Goal: Communication & Community: Answer question/provide support

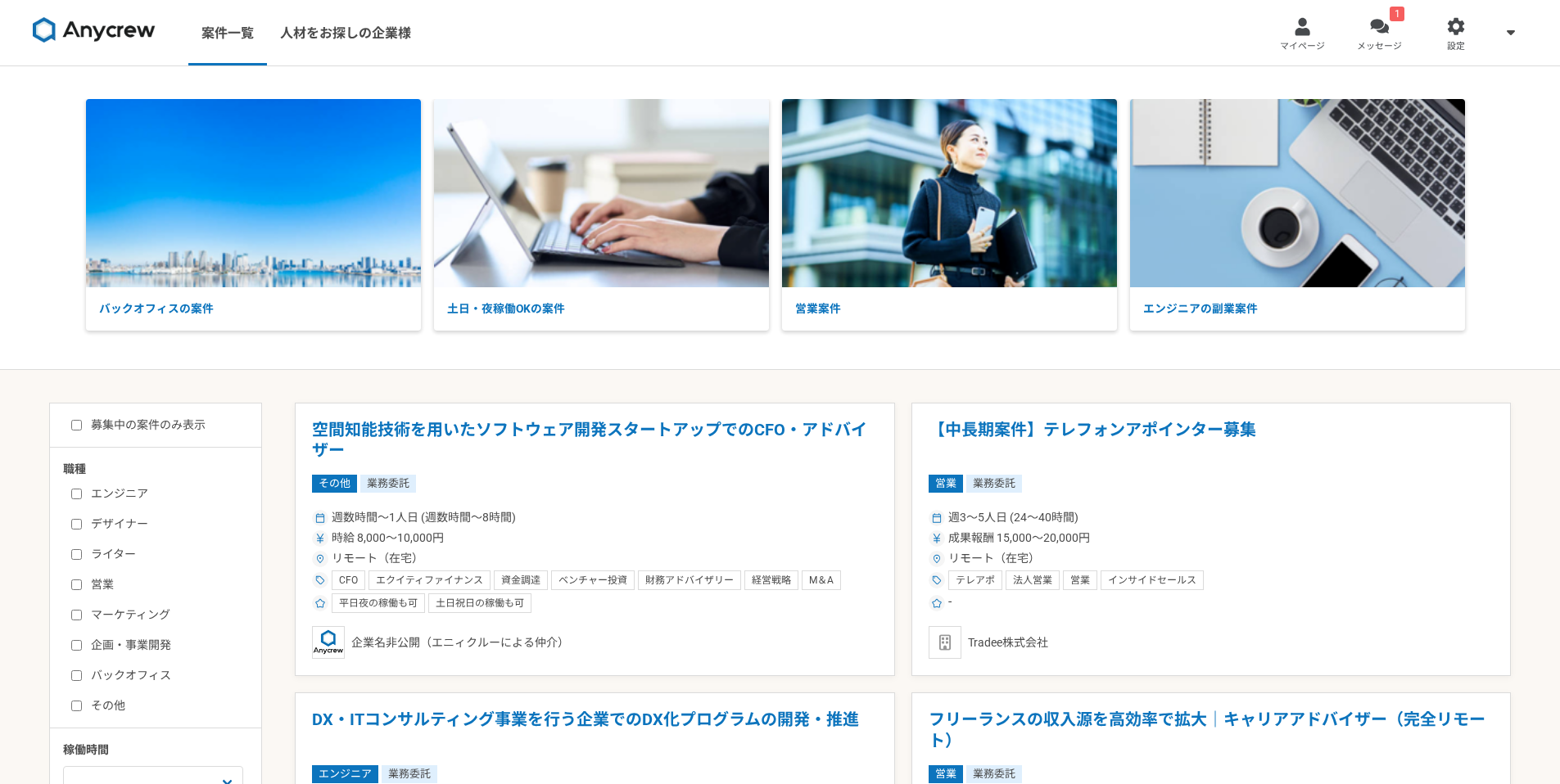
click at [1382, 20] on div at bounding box center [1379, 26] width 19 height 19
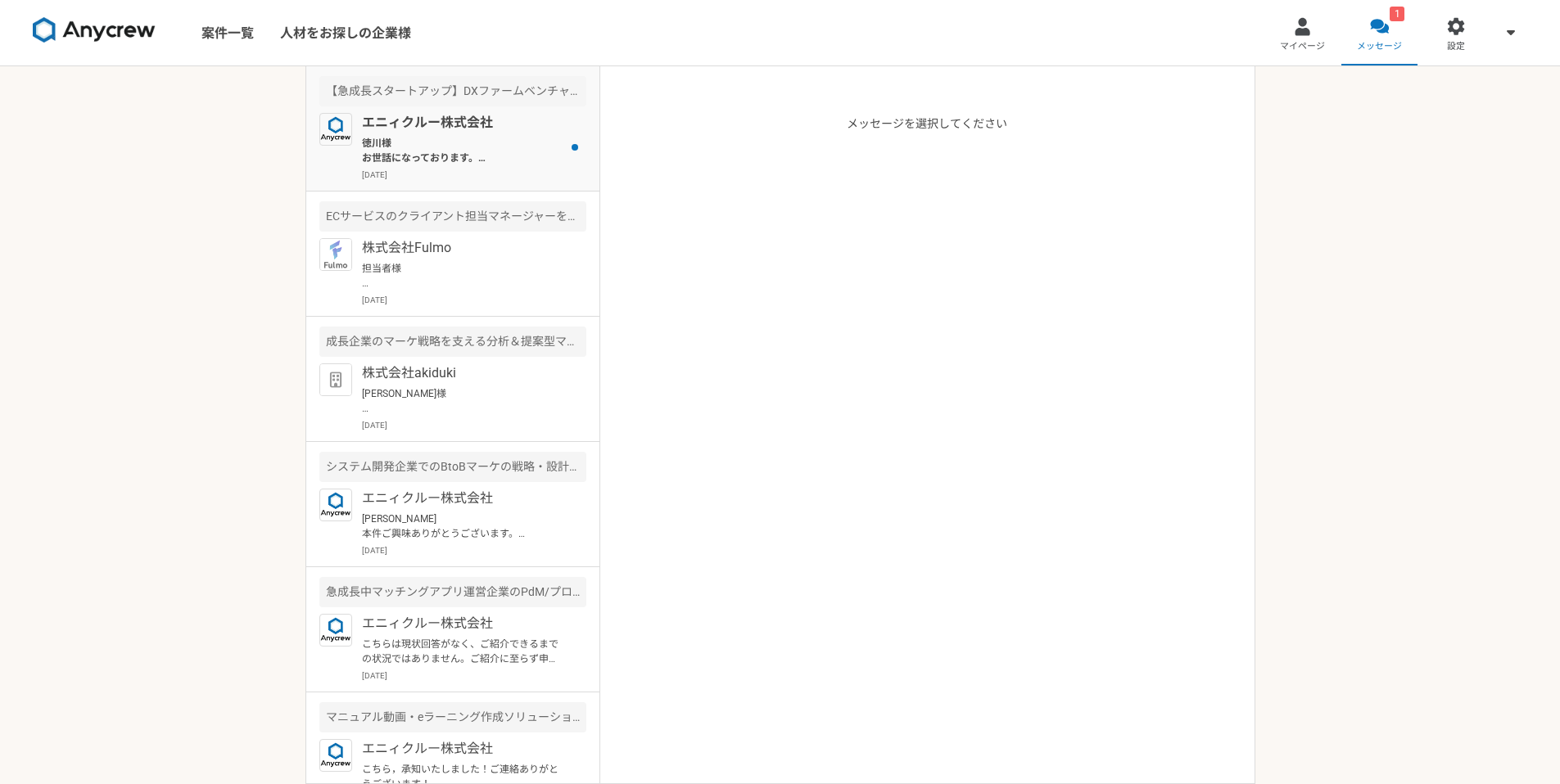
click at [373, 147] on p "徳川様 お世話になっております。 本日15時よりよろしくお願い致します。 確認致しましたら、お手数ですがご返信の程よろしくお願い致します。" at bounding box center [463, 150] width 202 height 30
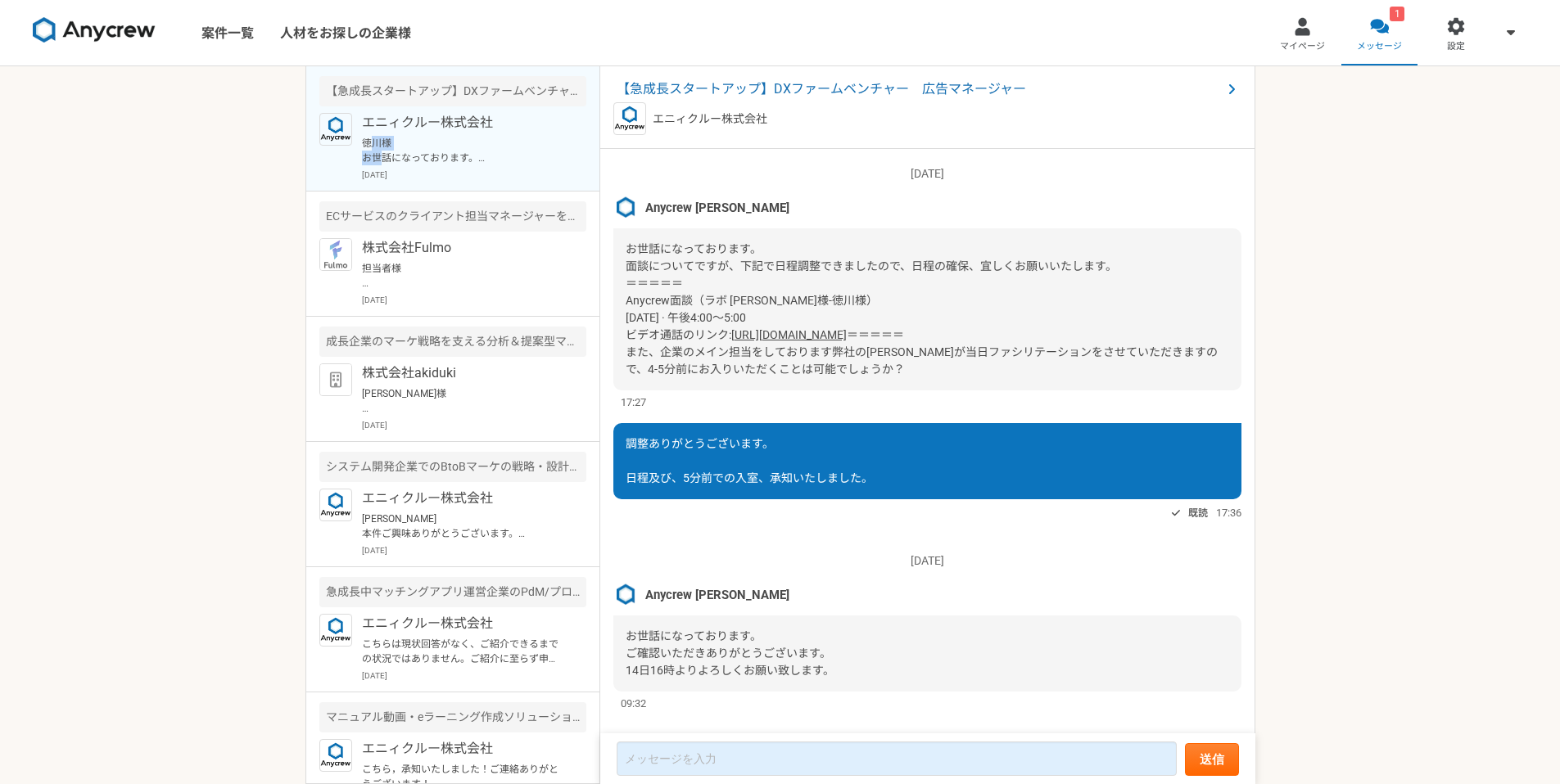
scroll to position [1736, 0]
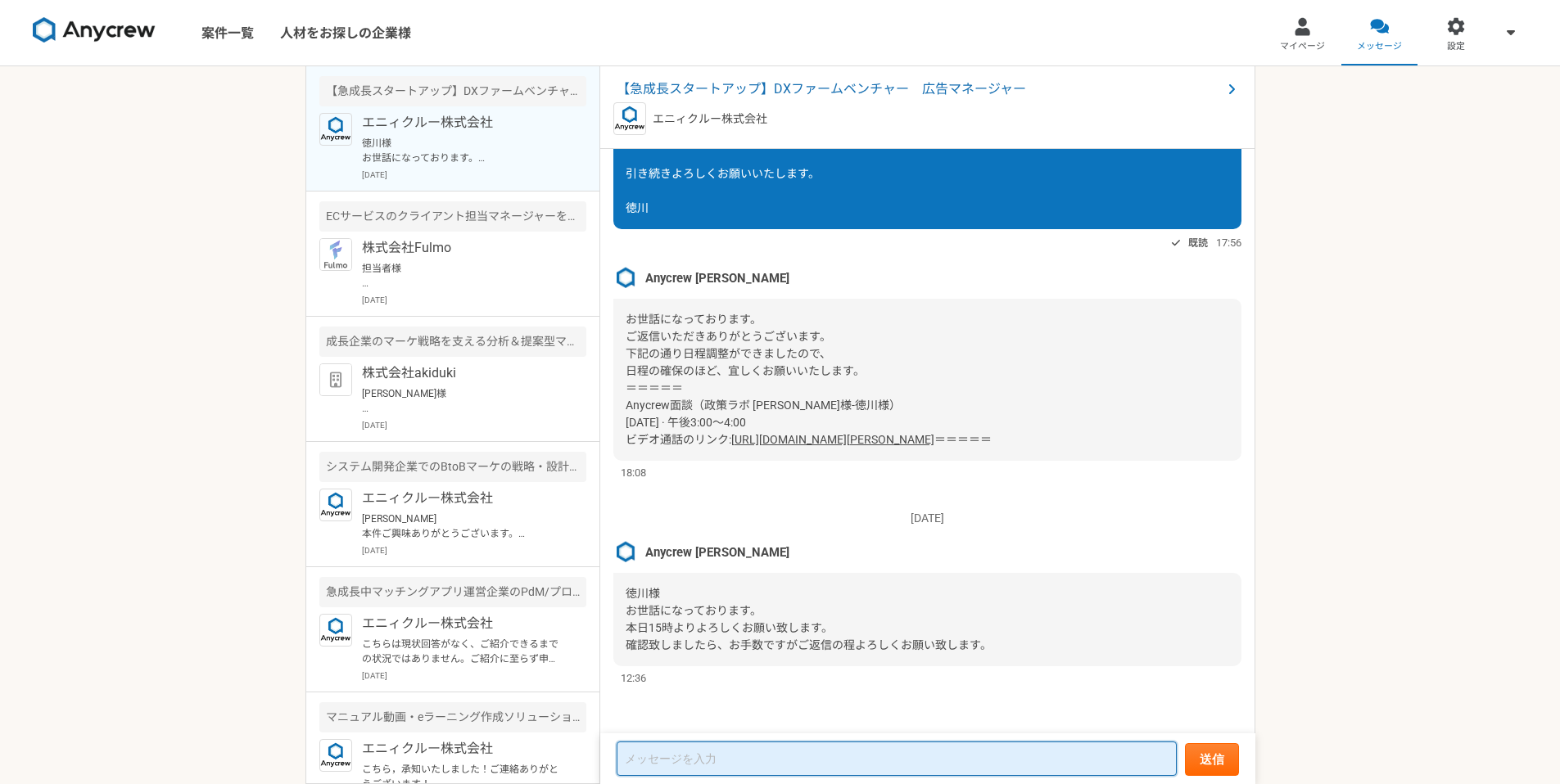
click at [797, 745] on textarea at bounding box center [897, 759] width 560 height 35
type textarea "じ"
type textarea "本日は、よろしくお願いいたします。"
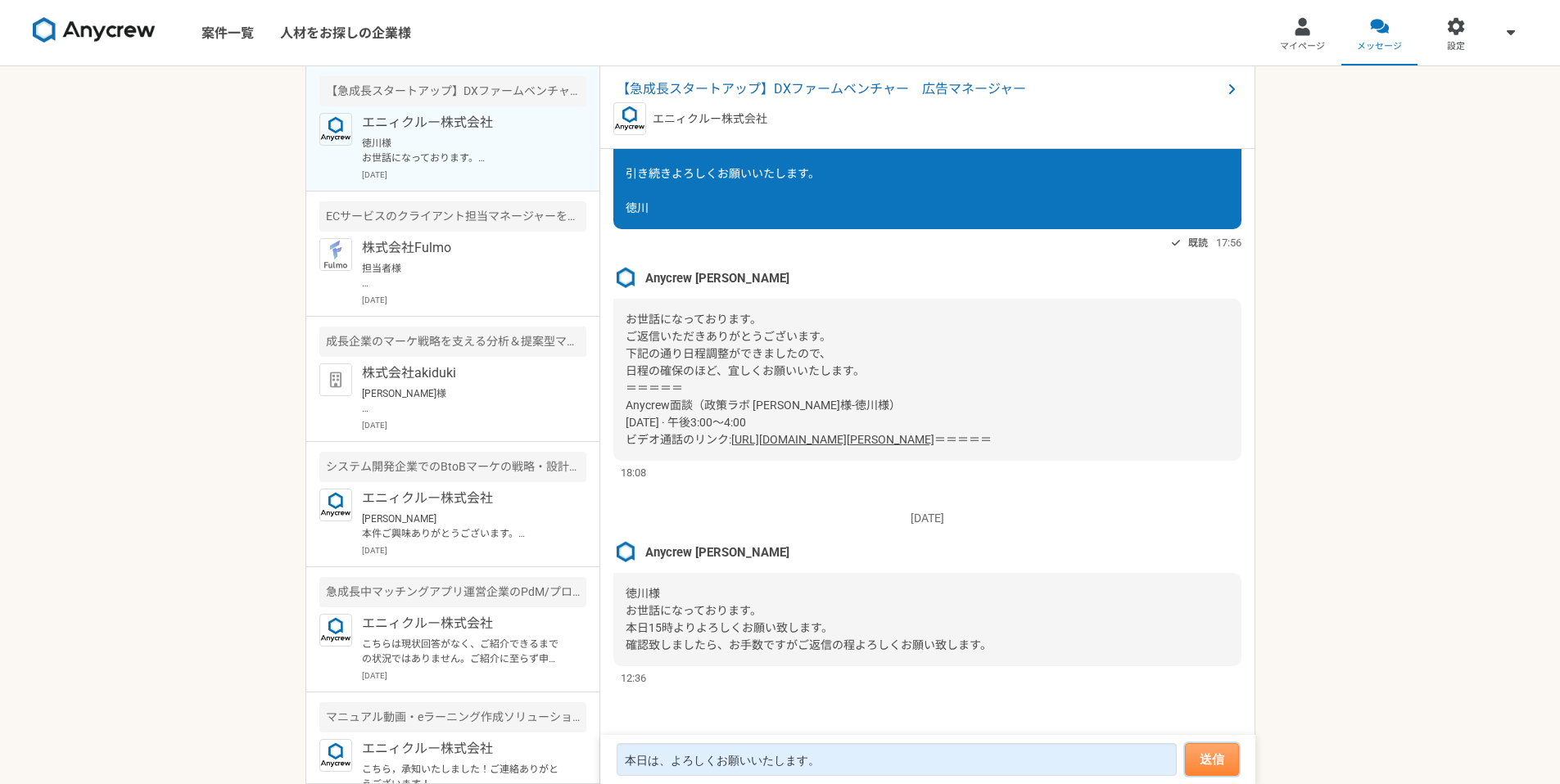
click at [1209, 767] on button "送信" at bounding box center [1211, 760] width 54 height 33
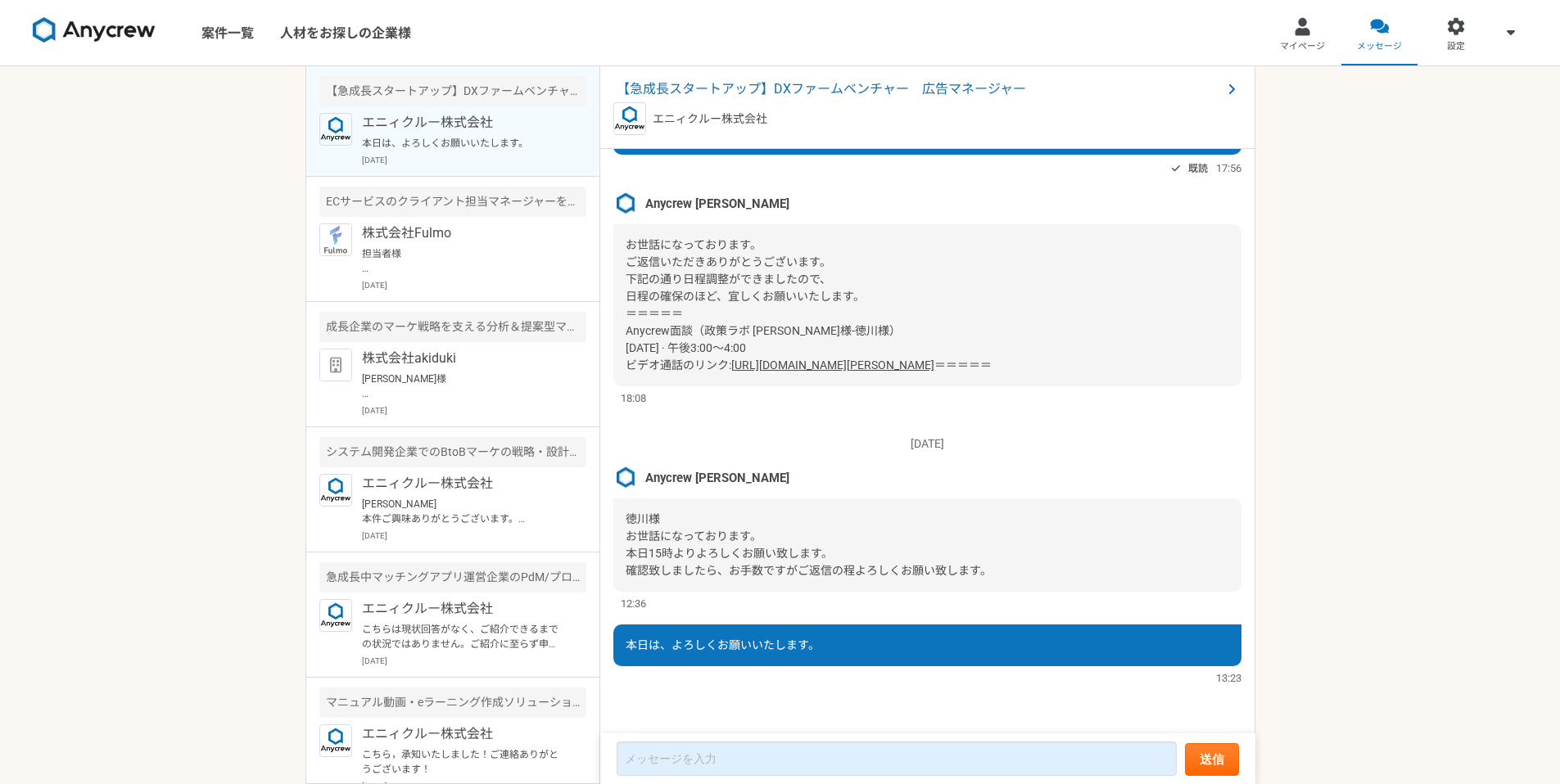
drag, startPoint x: 178, startPoint y: 435, endPoint x: 179, endPoint y: 411, distance: 24.0
click at [178, 419] on div "案件一覧 人材をお探しの企業様 マイページ メッセージ 設定 【急成長スタートアップ】DXファームベンチャー　広告マネージャー エニィクルー株式会社 本日は、…" at bounding box center [780, 392] width 1560 height 784
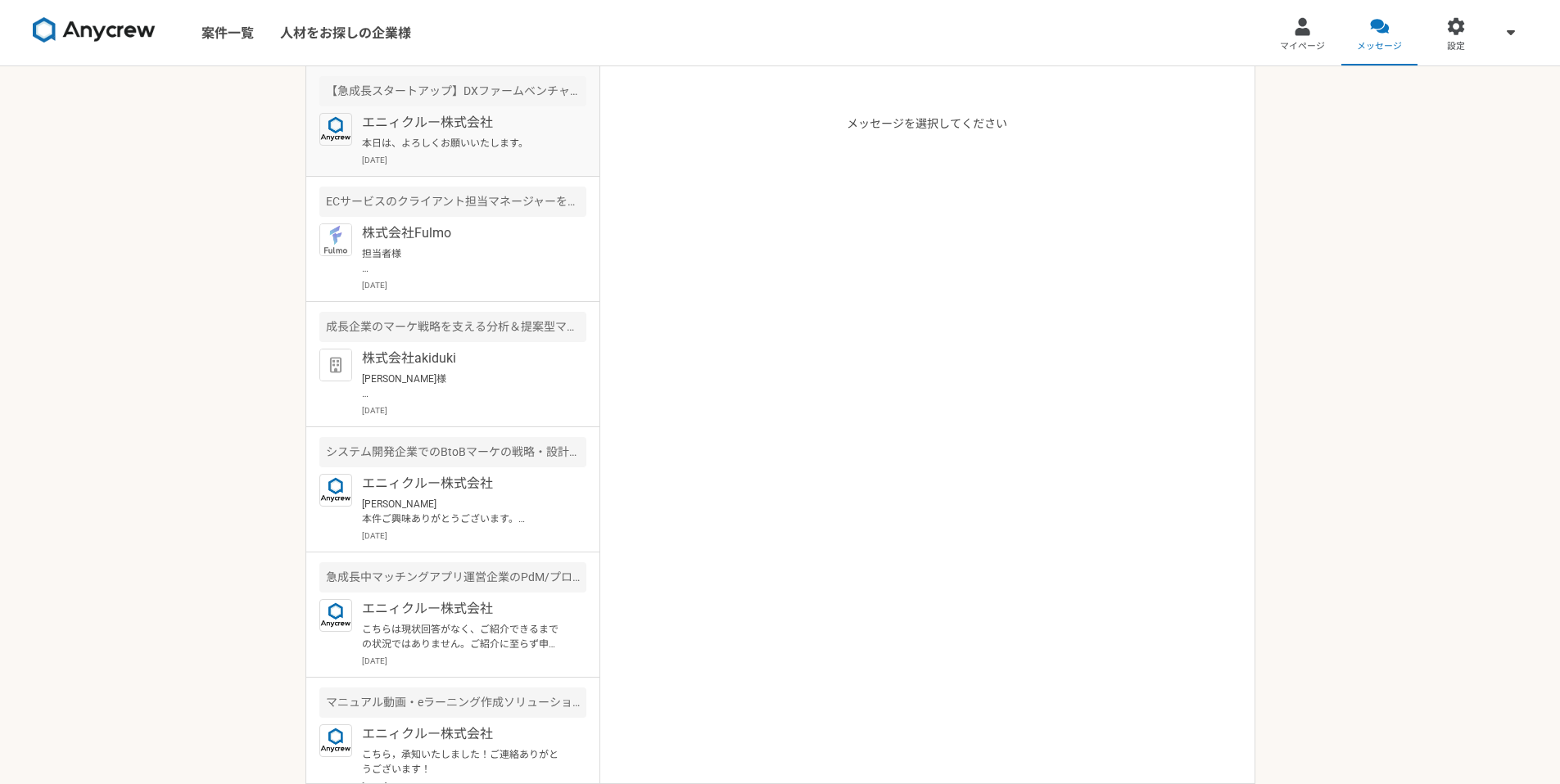
click at [454, 131] on p "エニィクルー株式会社" at bounding box center [463, 123] width 202 height 20
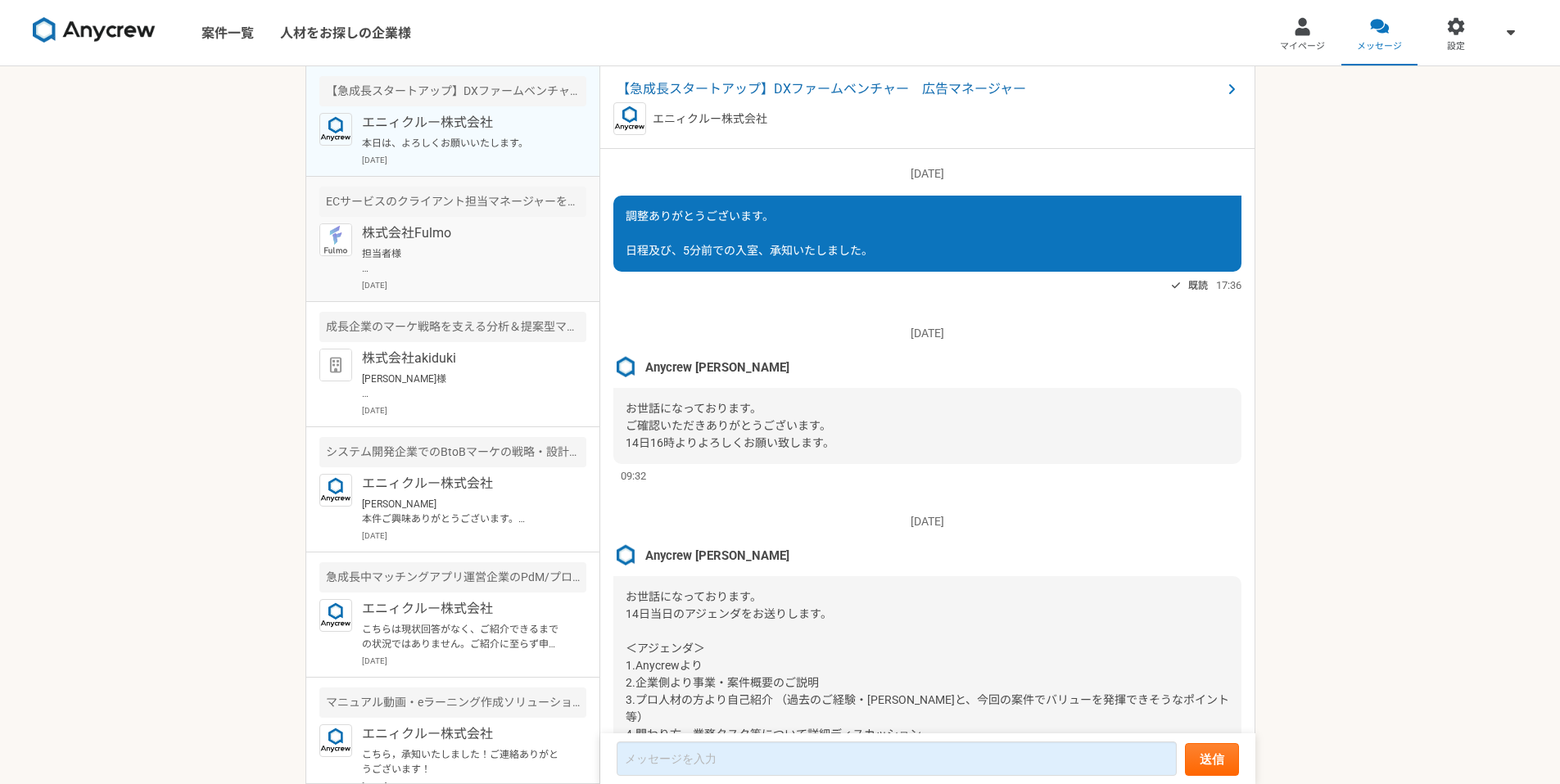
scroll to position [1569, 0]
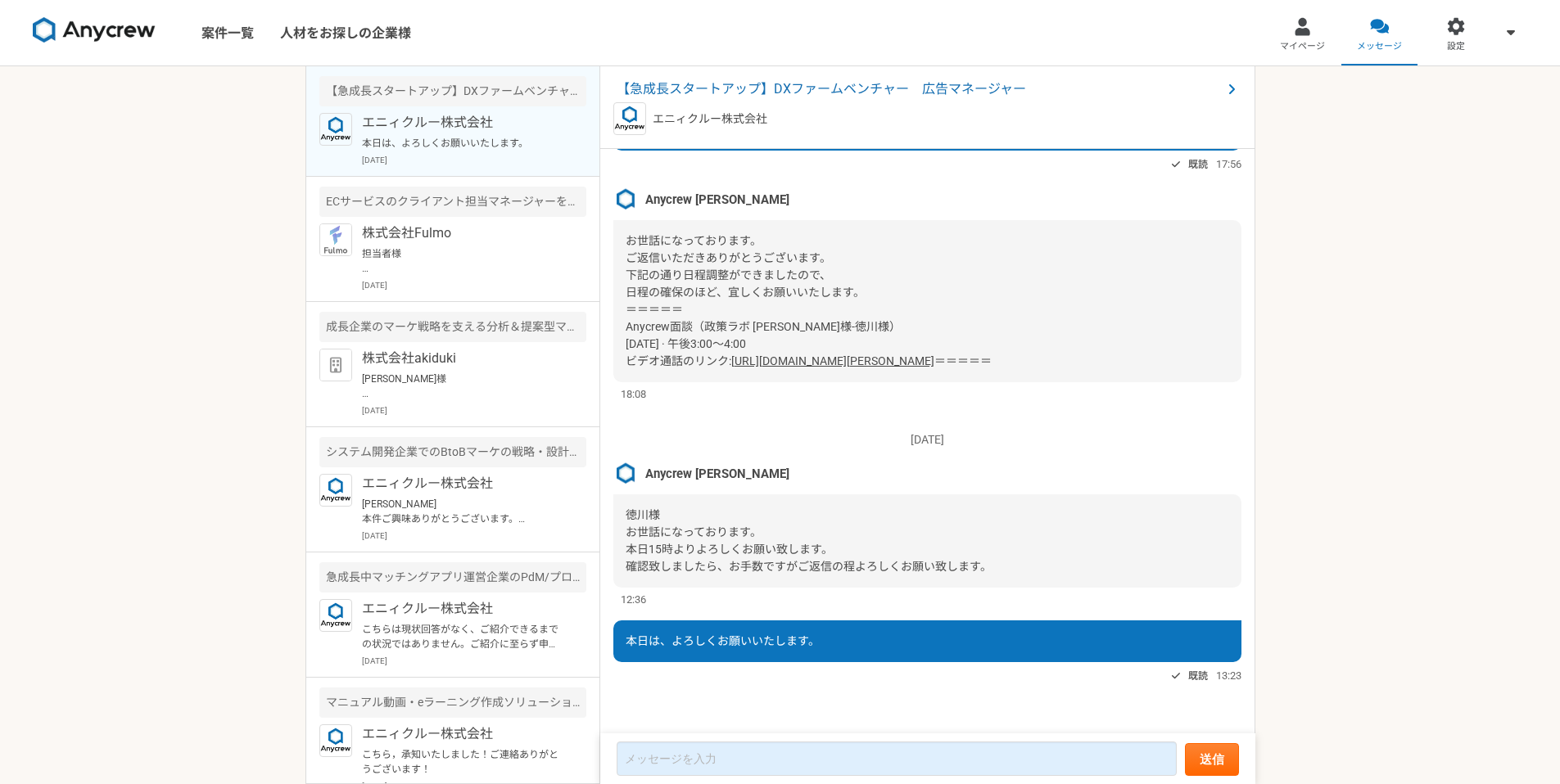
click at [214, 274] on div "案件一覧 人材をお探しの企業様 マイページ メッセージ 設定 【急成長スタートアップ】DXファームベンチャー　広告マネージャー エニィクルー株式会社 本日は、…" at bounding box center [780, 392] width 1560 height 784
click at [205, 188] on div "案件一覧 人材をお探しの企業様 マイページ メッセージ 設定 【急成長スタートアップ】DXファームベンチャー　広告マネージャー エニィクルー株式会社 本日は、…" at bounding box center [780, 392] width 1560 height 784
click at [222, 38] on link "案件一覧" at bounding box center [227, 32] width 78 height 65
click at [1395, 370] on div "案件一覧 人材をお探しの企業様 マイページ メッセージ 設定 【急成長スタートアップ】DXファームベンチャー　広告マネージャー エニィクルー株式会社 本日は、…" at bounding box center [780, 392] width 1560 height 784
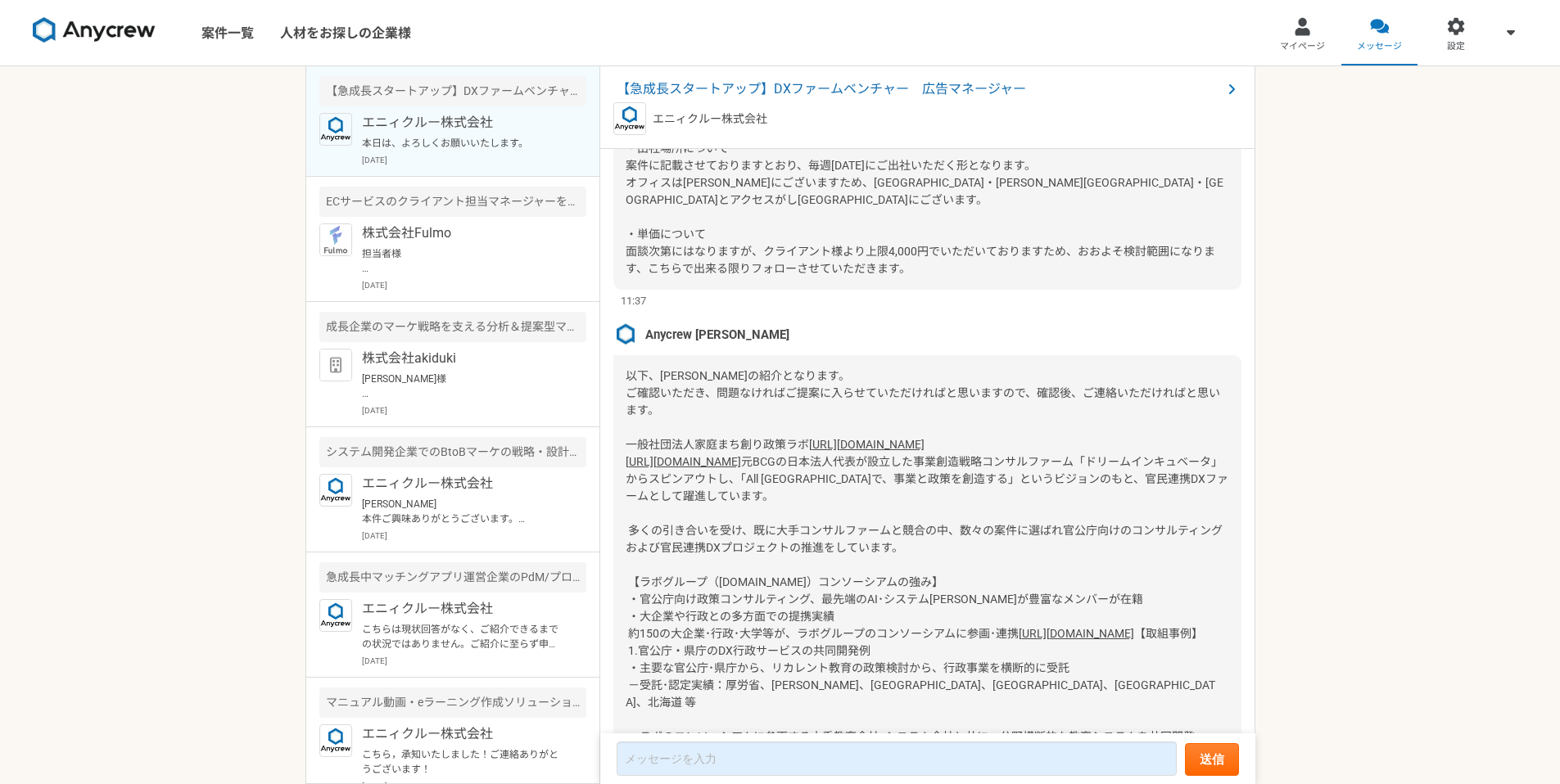
scroll to position [646, 0]
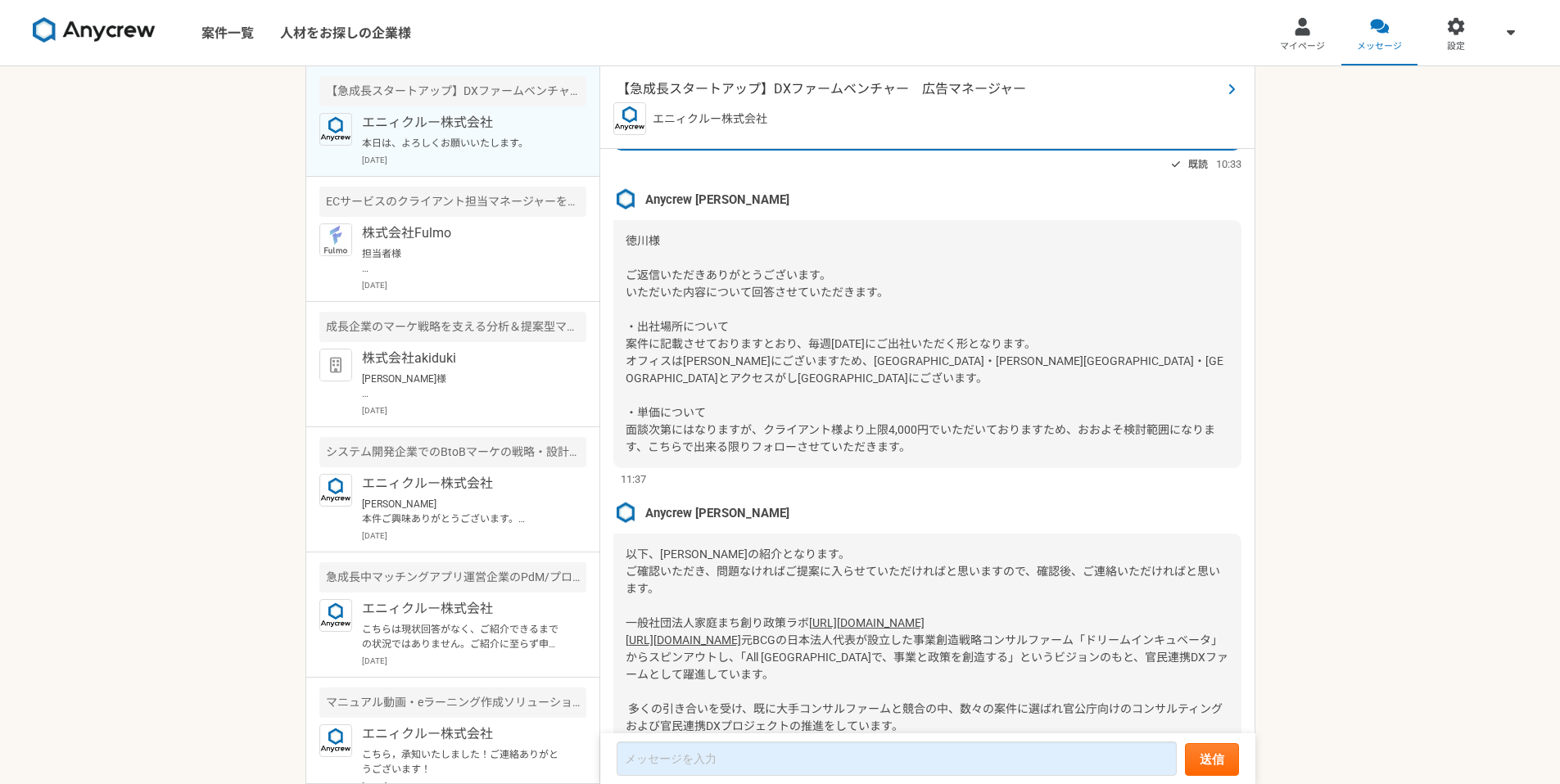
click at [892, 89] on span "【急成長スタートアップ】DXファームベンチャー　広告マネージャー" at bounding box center [919, 89] width 605 height 20
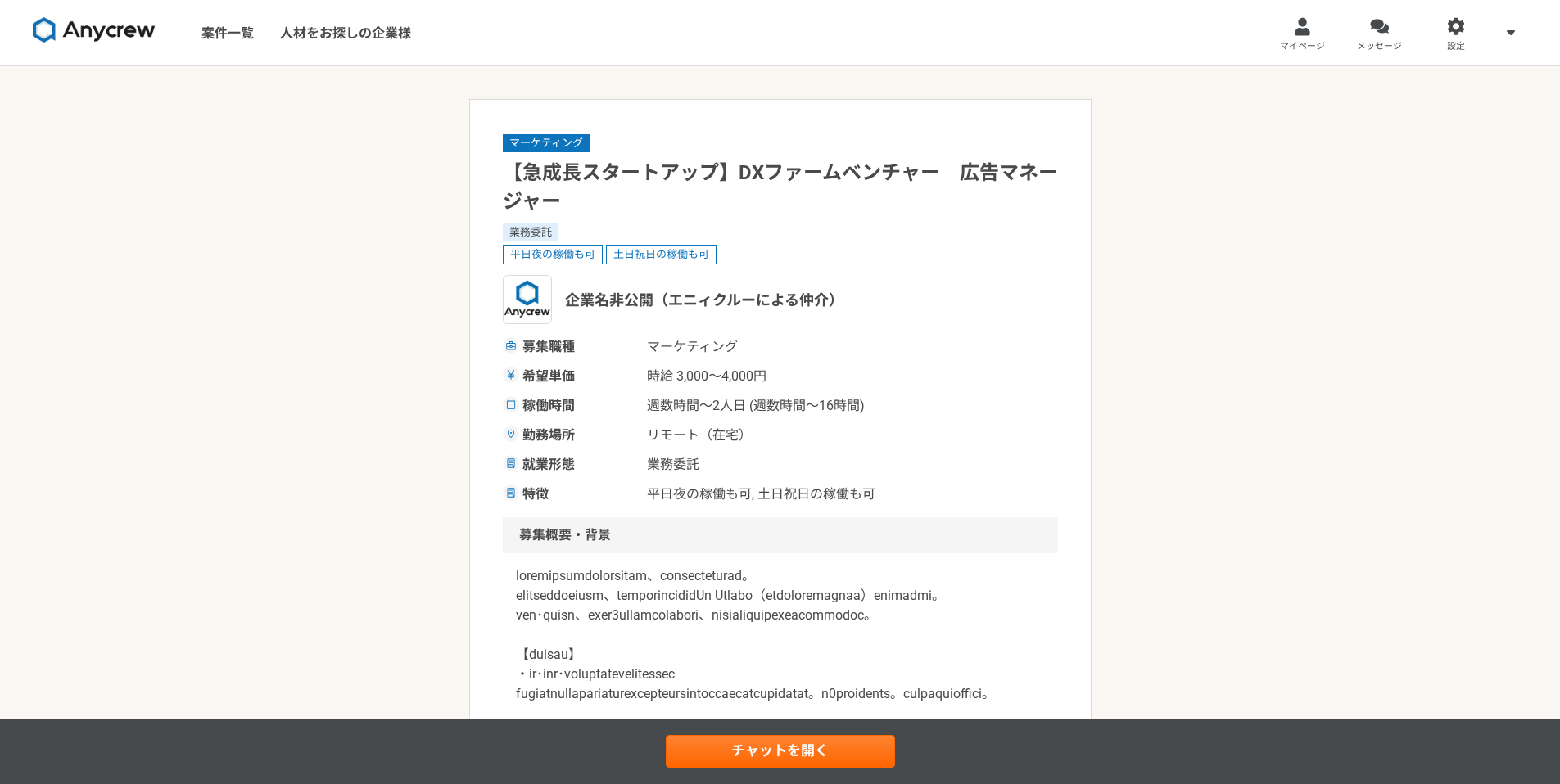
drag, startPoint x: 374, startPoint y: 287, endPoint x: 390, endPoint y: 287, distance: 16.0
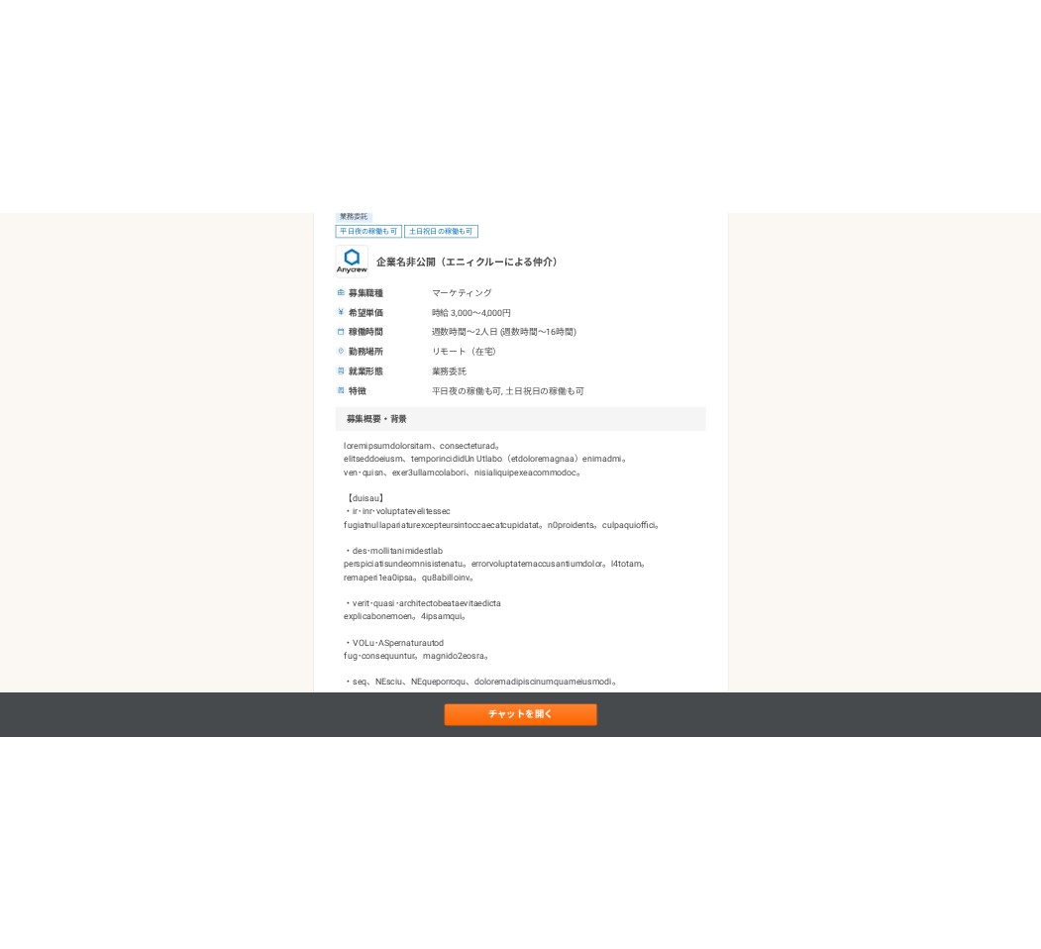
scroll to position [496, 0]
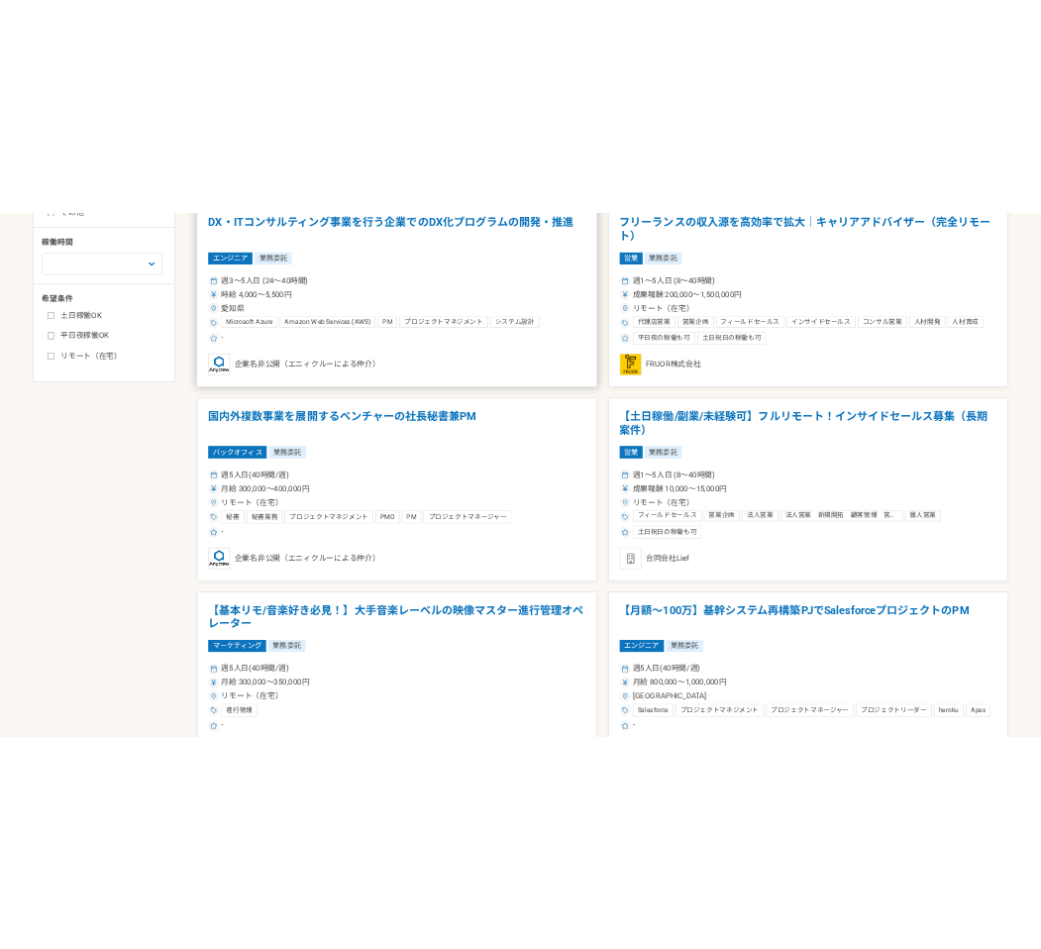
scroll to position [738, 0]
